Goal: Transaction & Acquisition: Purchase product/service

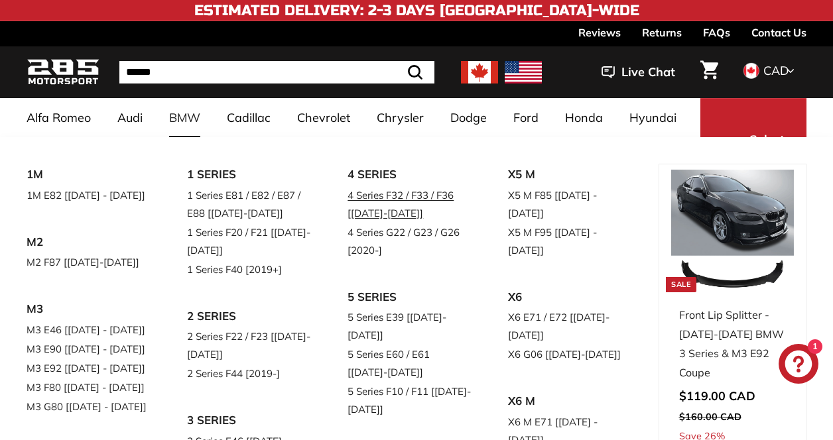
click at [394, 197] on link "4 Series F32 / F33 / F36 [[DATE]-[DATE]]" at bounding box center [408, 204] width 123 height 37
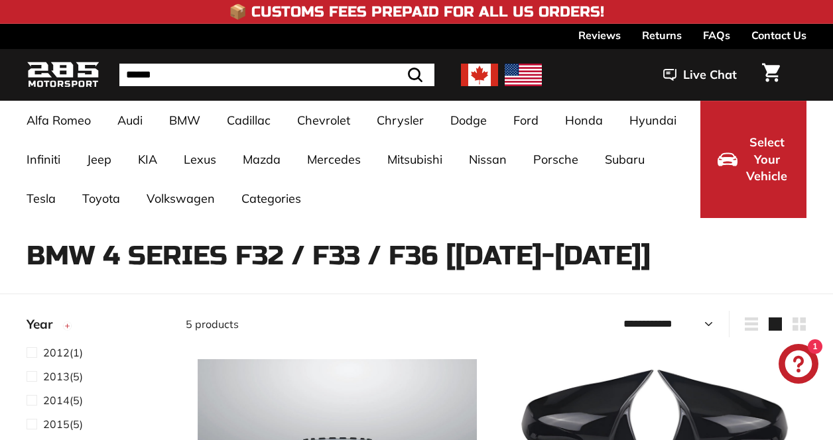
select select "**********"
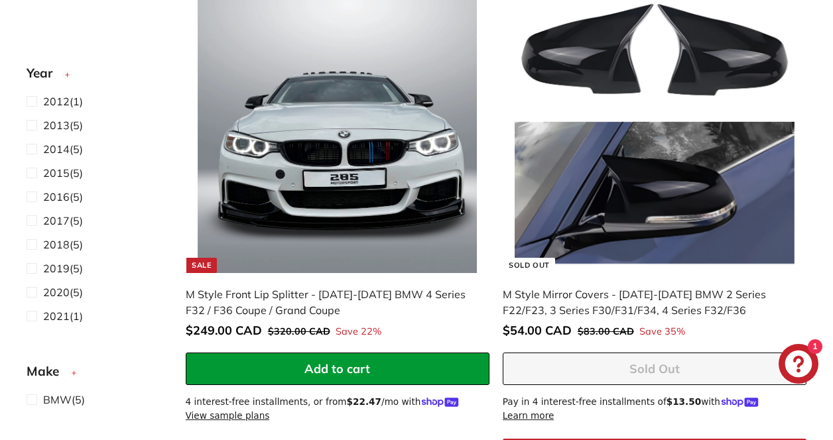
scroll to position [376, 0]
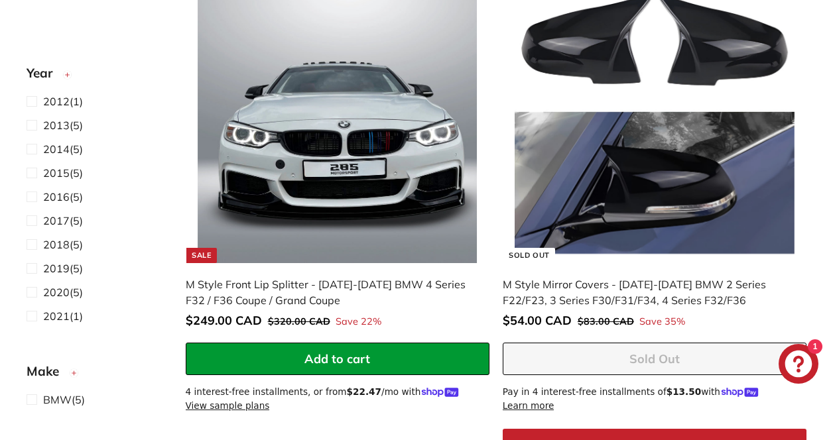
click at [364, 162] on img at bounding box center [338, 123] width 280 height 280
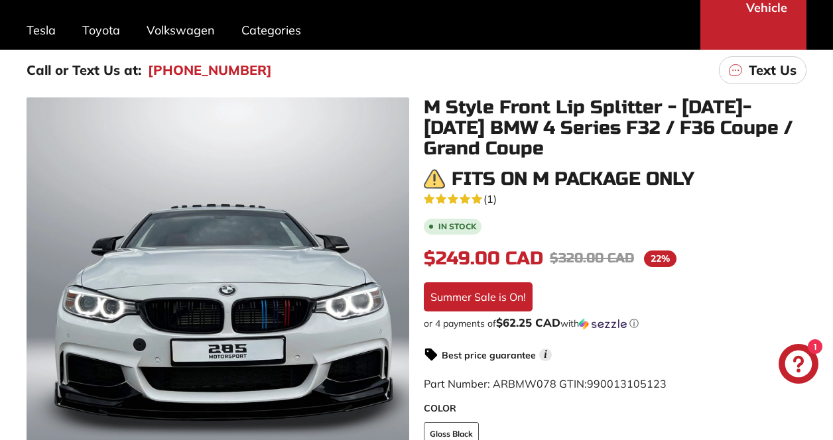
scroll to position [309, 0]
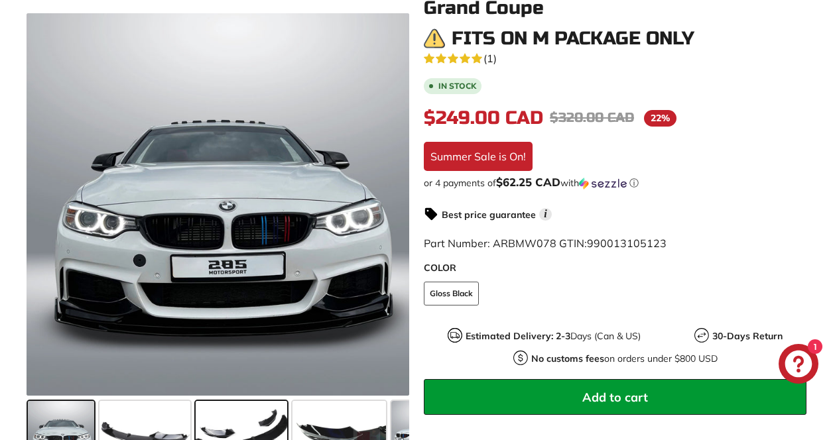
click at [255, 432] on span at bounding box center [241, 434] width 91 height 66
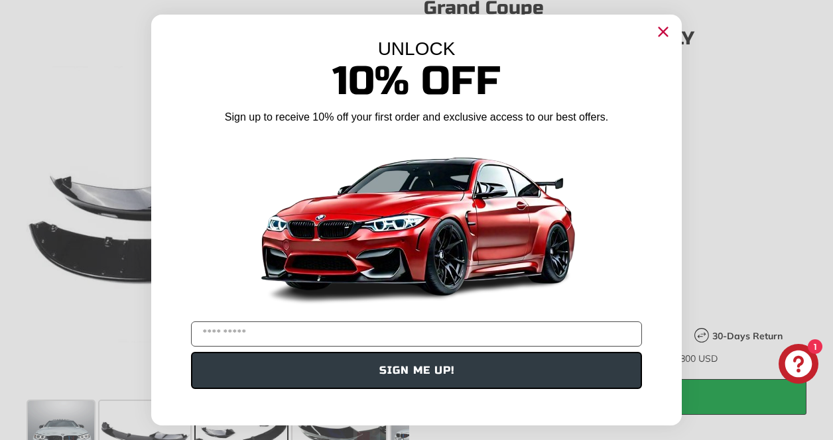
click at [660, 29] on icon "Close dialog" at bounding box center [663, 32] width 9 height 9
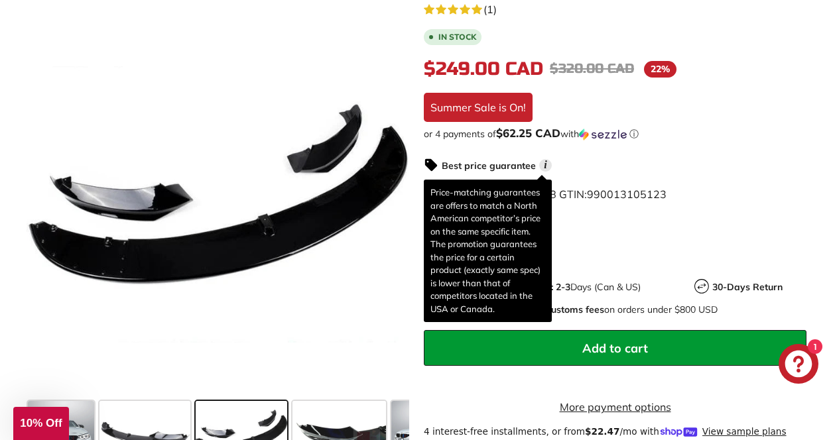
scroll to position [427, 0]
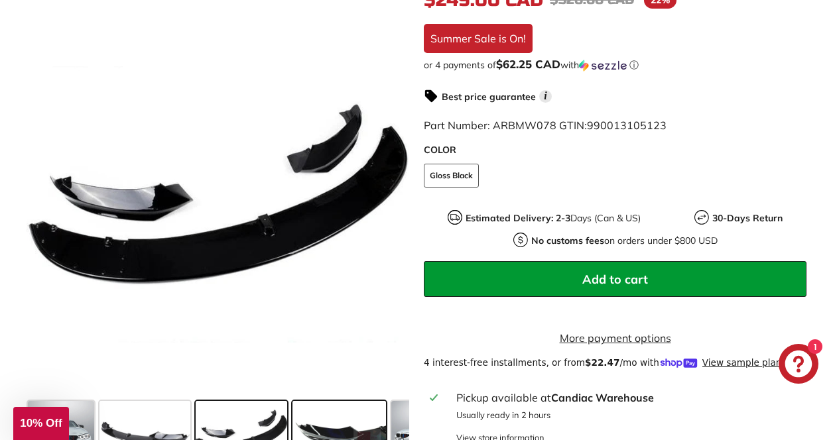
click at [335, 419] on span at bounding box center [338, 434] width 93 height 66
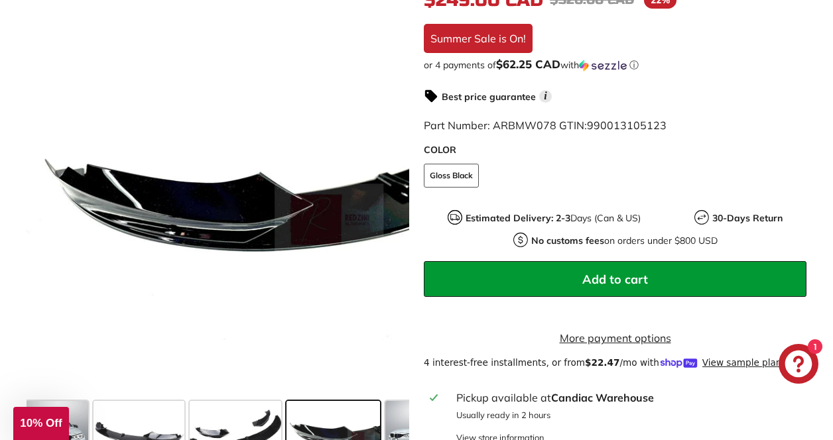
scroll to position [0, 7]
click at [384, 422] on div at bounding box center [418, 434] width 72 height 72
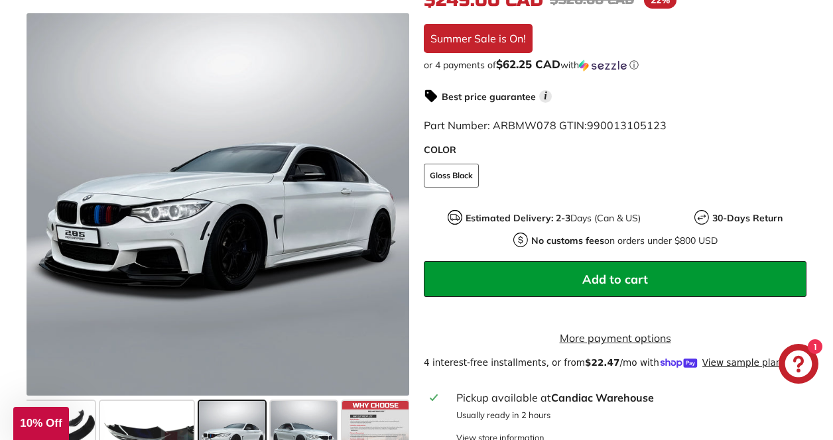
scroll to position [0, 194]
click at [105, 422] on span at bounding box center [144, 434] width 93 height 66
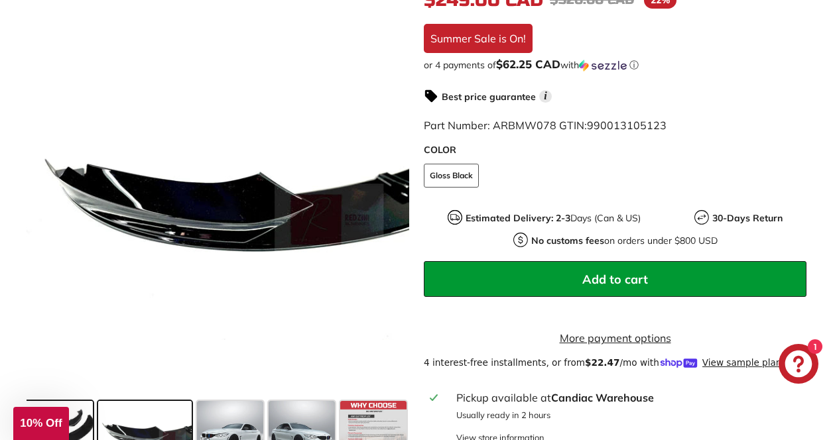
click at [76, 419] on span at bounding box center [46, 434] width 91 height 66
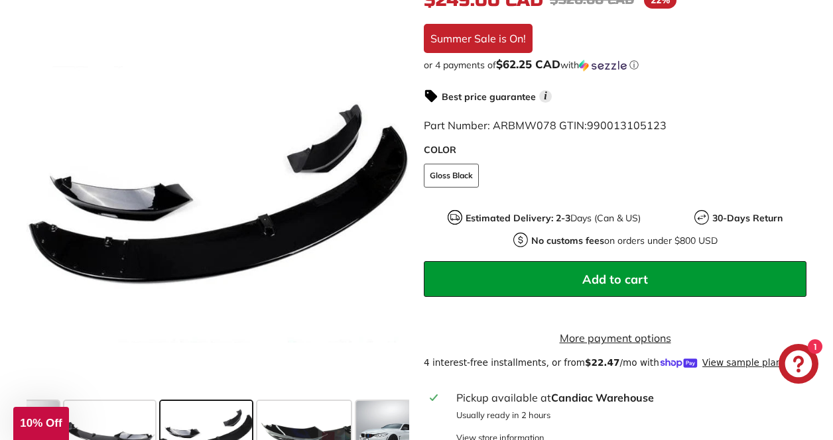
scroll to position [0, 23]
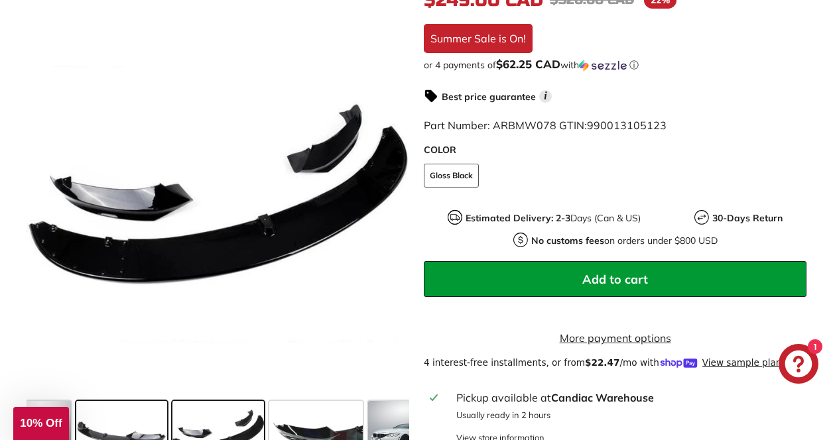
click at [120, 424] on span at bounding box center [121, 434] width 91 height 66
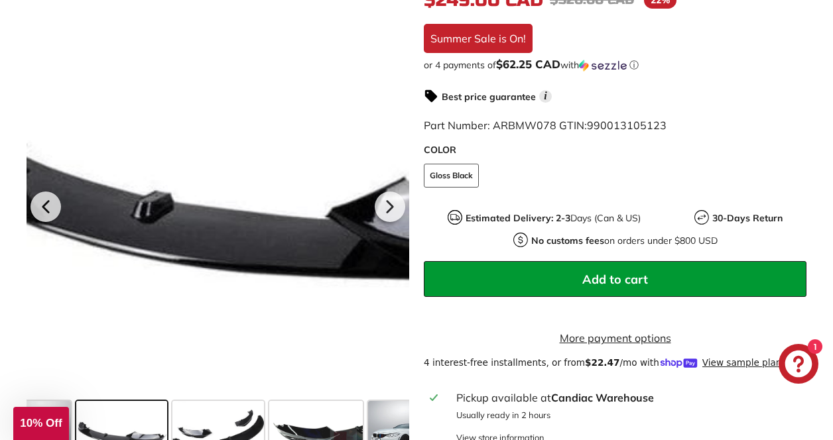
click at [144, 215] on div at bounding box center [218, 204] width 382 height 382
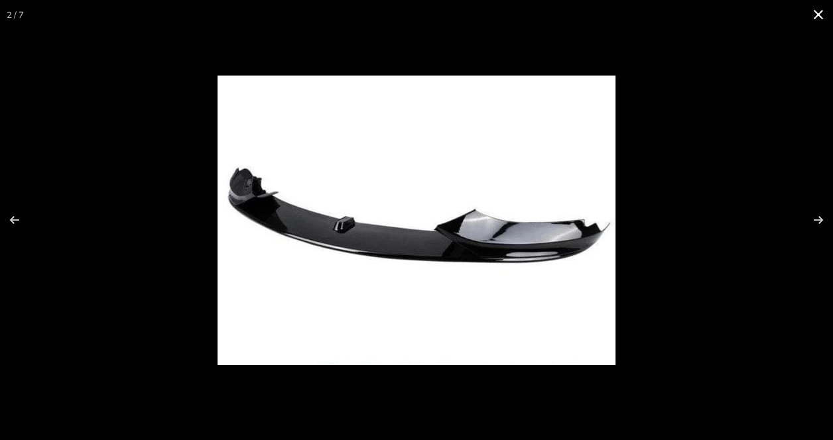
click at [803, 91] on div at bounding box center [533, 243] width 632 height 334
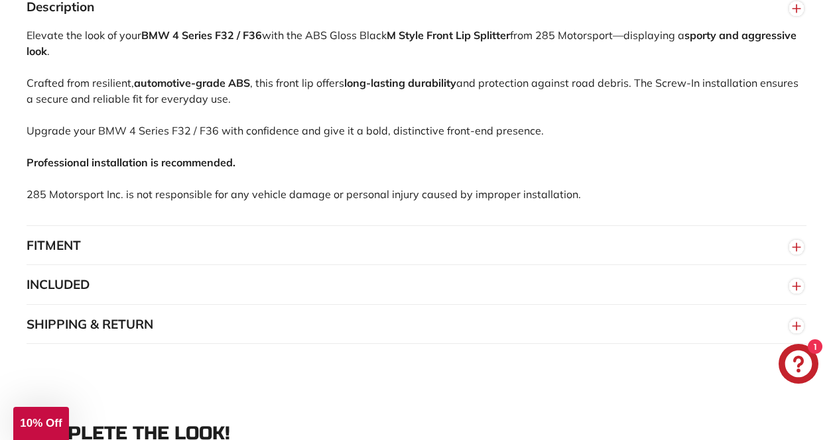
scroll to position [1024, 0]
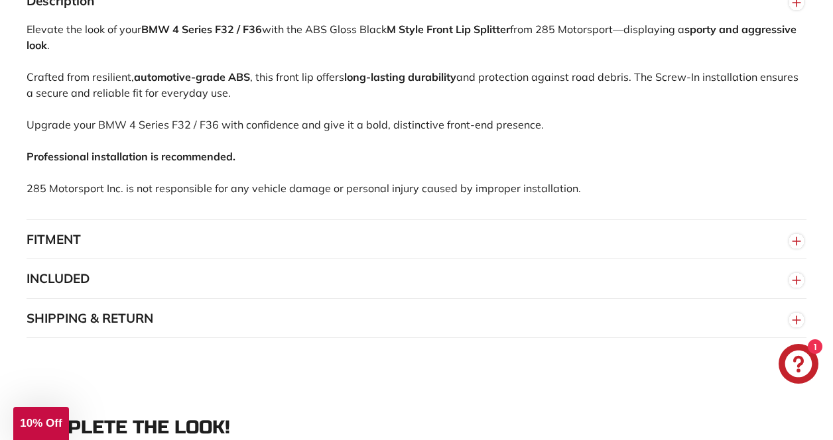
click at [89, 294] on button "INCLUDED" at bounding box center [416, 279] width 779 height 40
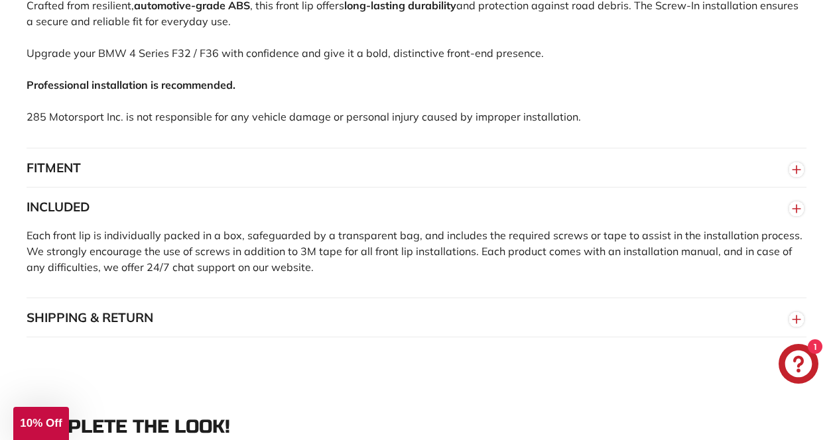
scroll to position [1100, 0]
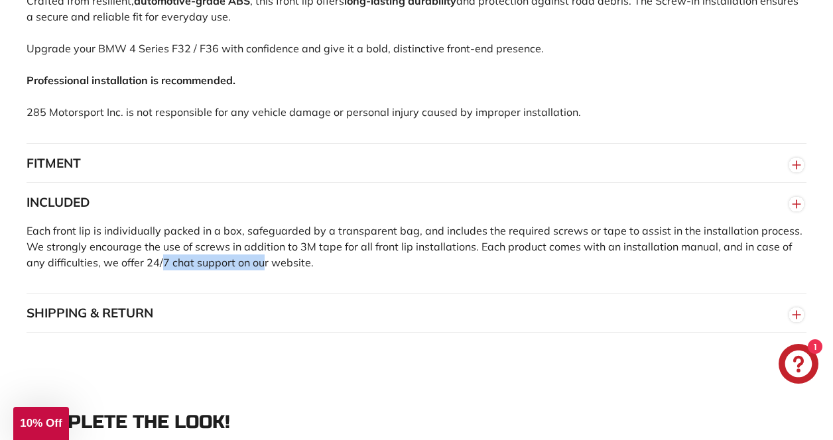
drag, startPoint x: 142, startPoint y: 276, endPoint x: 243, endPoint y: 277, distance: 100.8
click at [243, 269] on span "Each front lip is individually packed in a box, safeguarded by a transparent ba…" at bounding box center [415, 246] width 776 height 45
click at [123, 333] on button "SHIPPING & RETURN" at bounding box center [416, 314] width 779 height 40
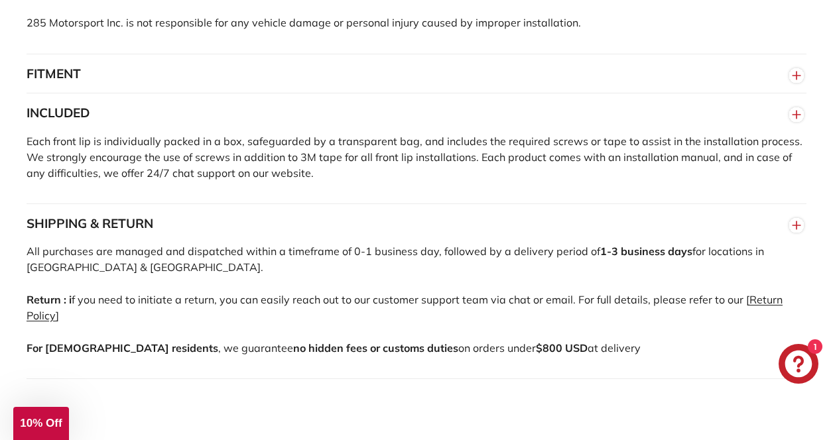
scroll to position [1191, 0]
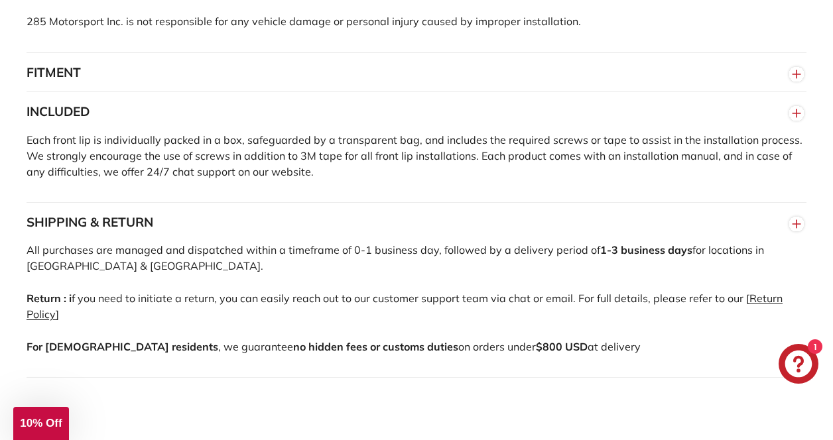
click at [372, 81] on button "FITMENT" at bounding box center [416, 73] width 779 height 40
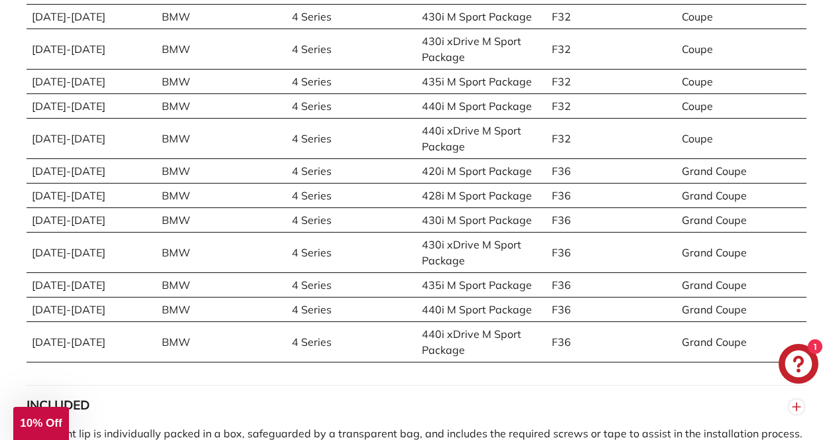
scroll to position [1338, 0]
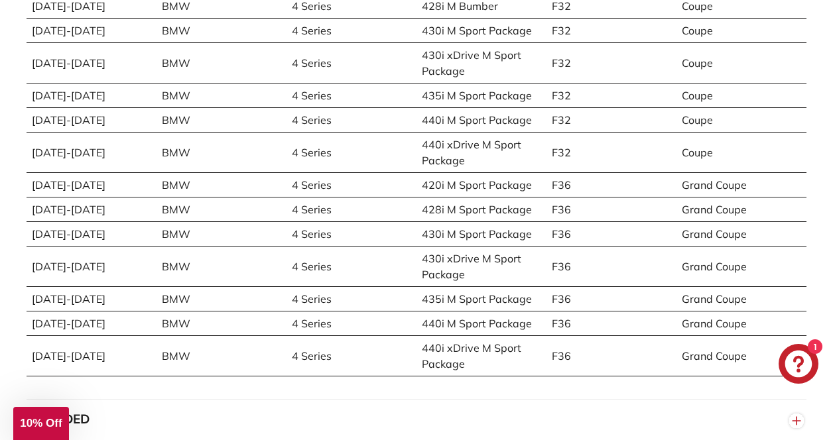
click at [547, 168] on td "F32" at bounding box center [611, 153] width 130 height 40
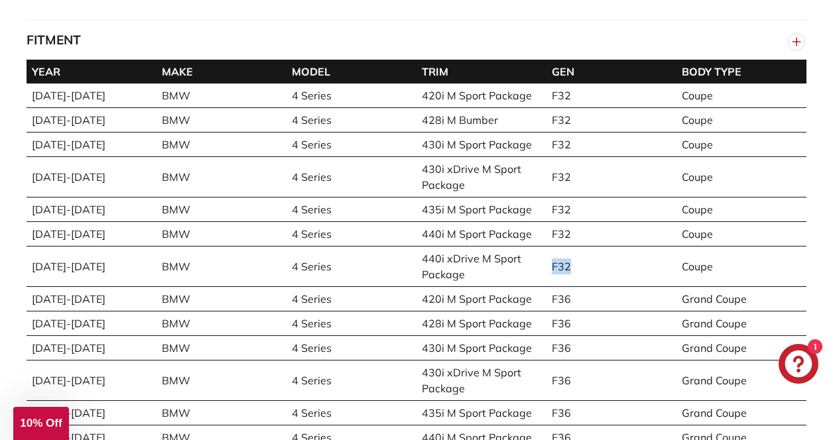
scroll to position [1173, 0]
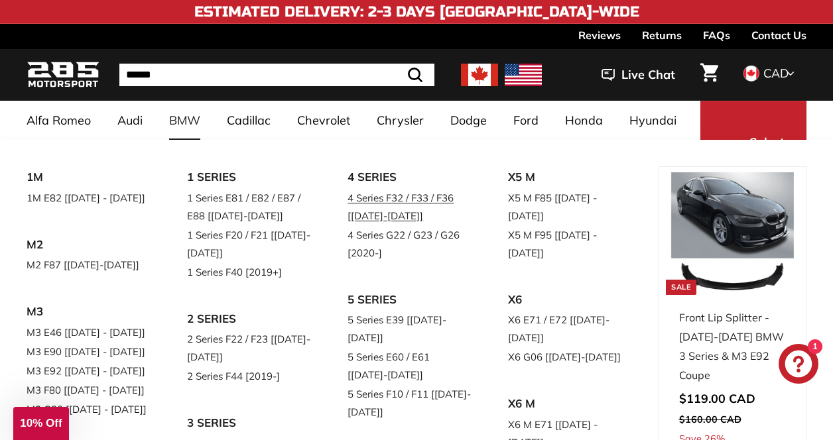
click at [373, 194] on link "4 Series F32 / F33 / F36 [[DATE]-[DATE]]" at bounding box center [408, 206] width 123 height 37
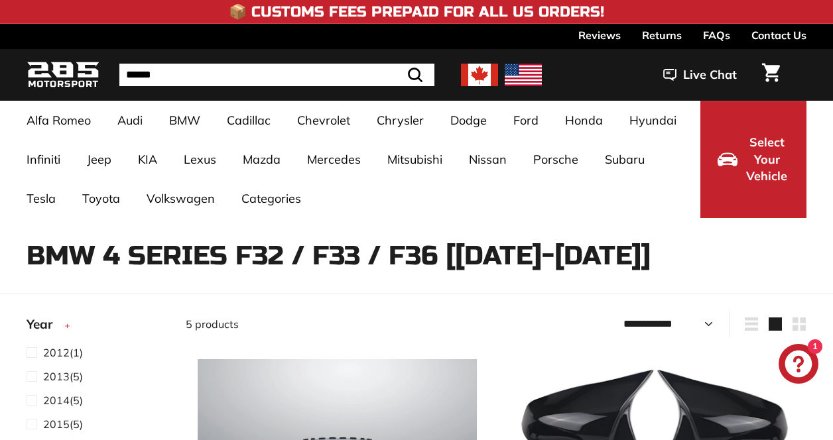
select select "**********"
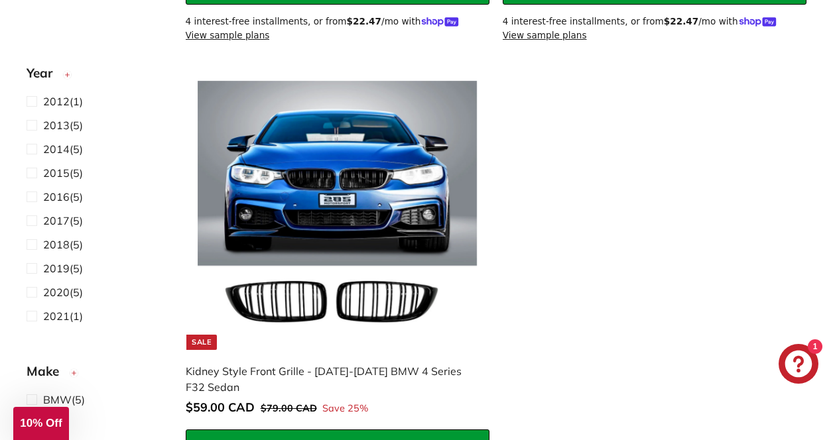
scroll to position [1255, 0]
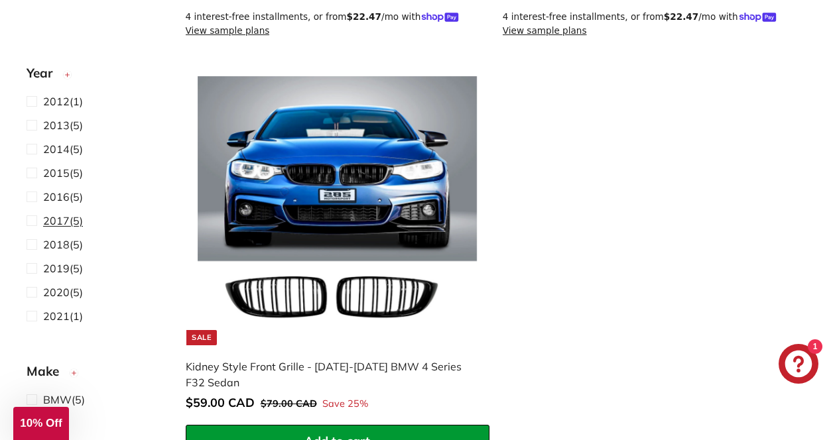
click at [62, 217] on span "2017" at bounding box center [56, 220] width 27 height 13
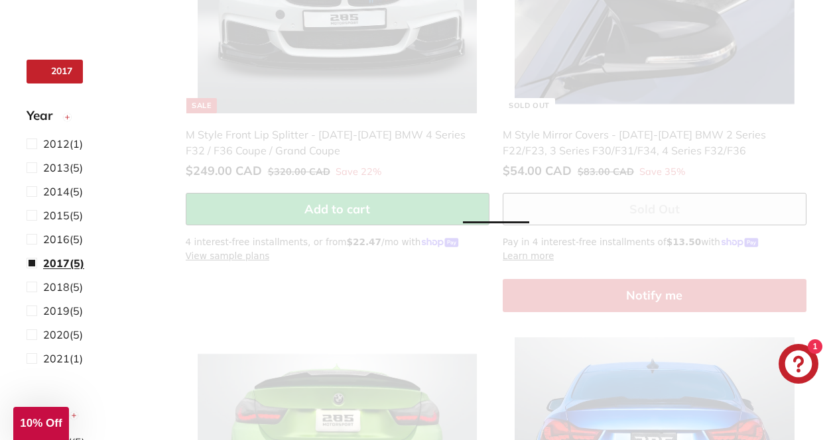
scroll to position [54, 0]
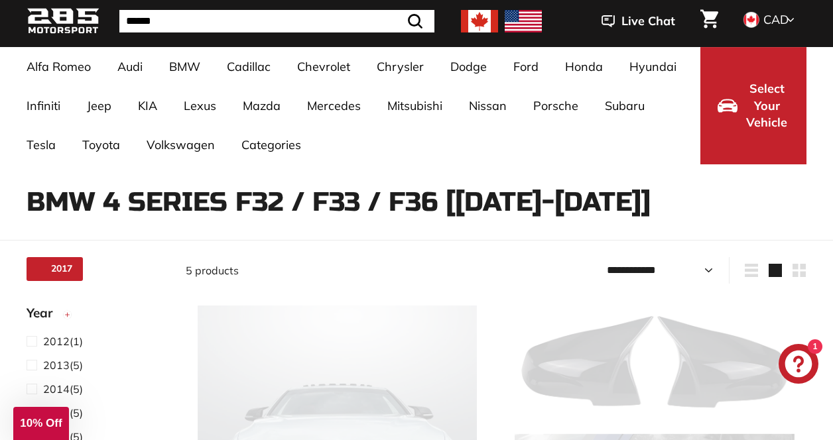
select select "**********"
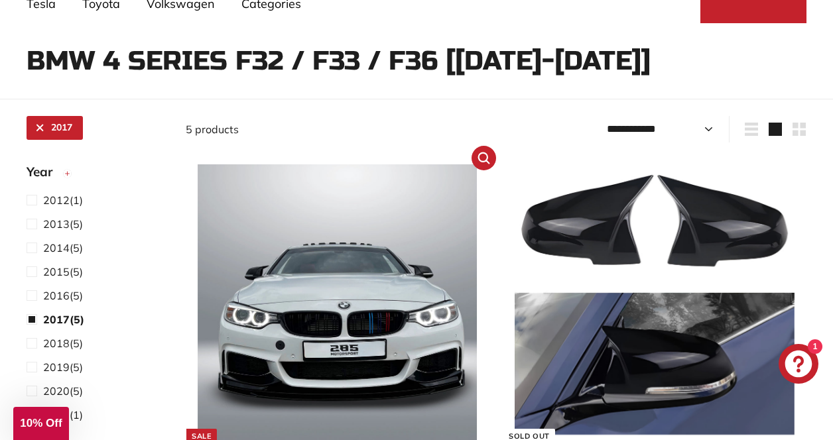
scroll to position [210, 0]
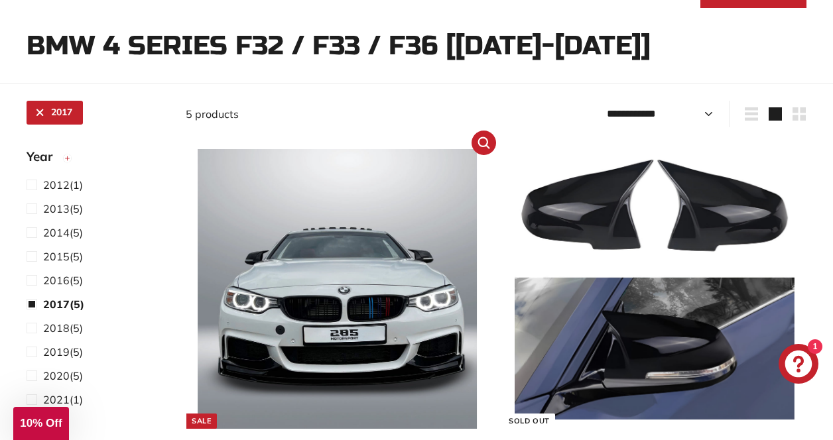
click at [273, 296] on img at bounding box center [338, 289] width 280 height 280
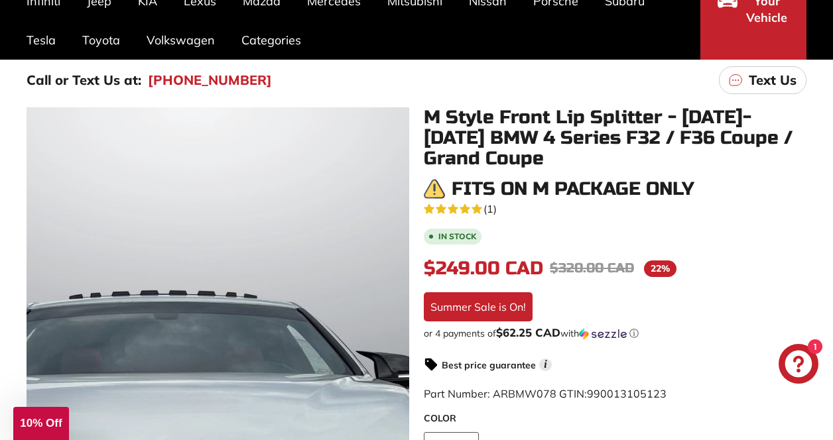
scroll to position [159, 0]
